Goal: Task Accomplishment & Management: Use online tool/utility

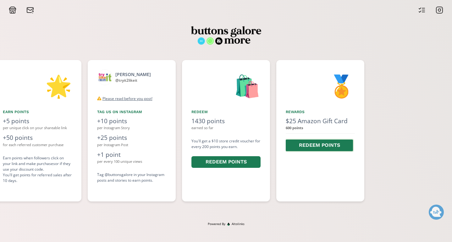
click at [315, 147] on button "Redeem points" at bounding box center [319, 146] width 69 height 14
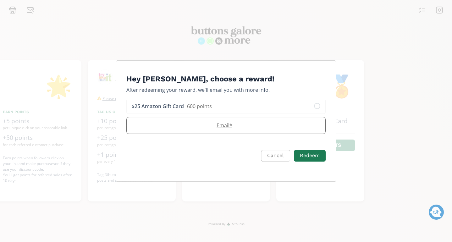
click at [196, 129] on label "Email *" at bounding box center [223, 126] width 192 height 8
type input "[EMAIL_ADDRESS][DOMAIN_NAME]"
click at [305, 159] on button "Redeem" at bounding box center [310, 156] width 34 height 14
click at [184, 131] on input "[EMAIL_ADDRESS][DOMAIN_NAME]" at bounding box center [226, 125] width 199 height 16
click at [317, 103] on icon "Edit Program" at bounding box center [317, 106] width 6 height 6
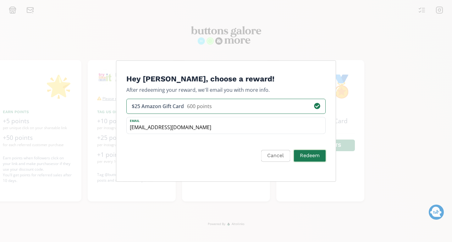
click at [308, 158] on button "Redeem" at bounding box center [310, 156] width 34 height 14
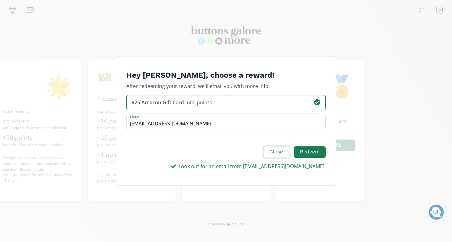
click at [279, 155] on button "Close" at bounding box center [275, 152] width 27 height 14
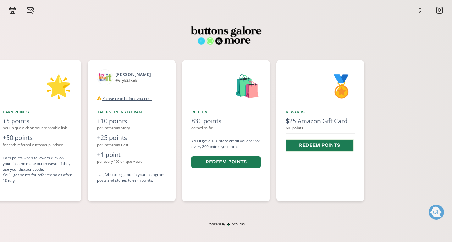
click at [323, 144] on button "Redeem points" at bounding box center [319, 146] width 69 height 14
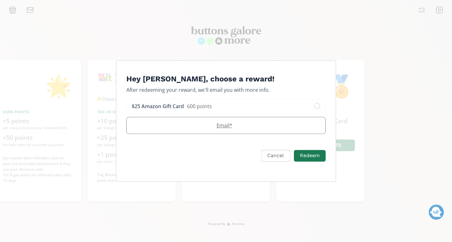
click at [202, 129] on label "Email *" at bounding box center [223, 126] width 192 height 8
type input "[EMAIL_ADDRESS][DOMAIN_NAME]"
click at [187, 129] on input "[EMAIL_ADDRESS][DOMAIN_NAME]" at bounding box center [226, 125] width 199 height 16
click at [319, 106] on icon "Edit Program" at bounding box center [317, 106] width 6 height 6
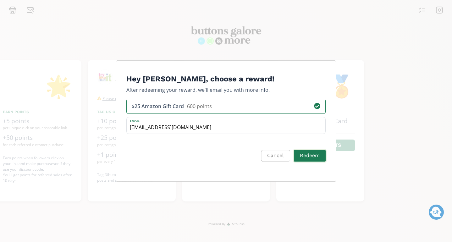
click at [304, 159] on button "Redeem" at bounding box center [310, 156] width 34 height 14
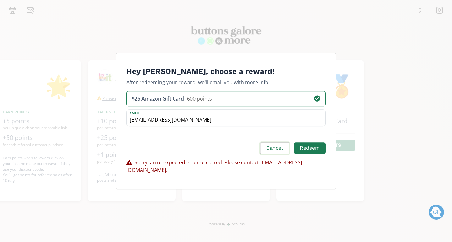
click at [279, 155] on button "Cancel" at bounding box center [274, 148] width 30 height 14
